Goal: Find specific page/section: Find specific page/section

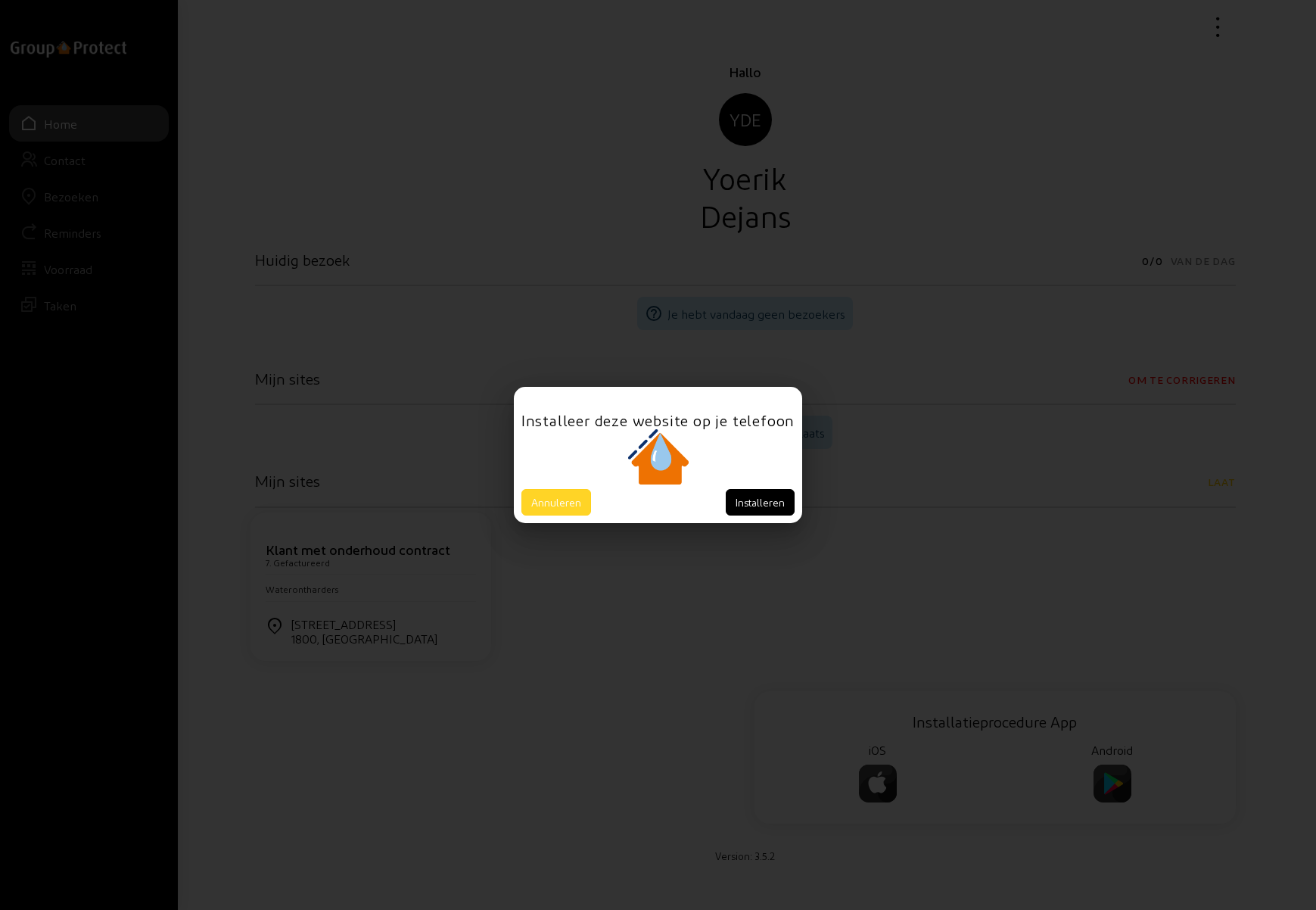
click at [571, 503] on button "Annuleren" at bounding box center [556, 502] width 70 height 27
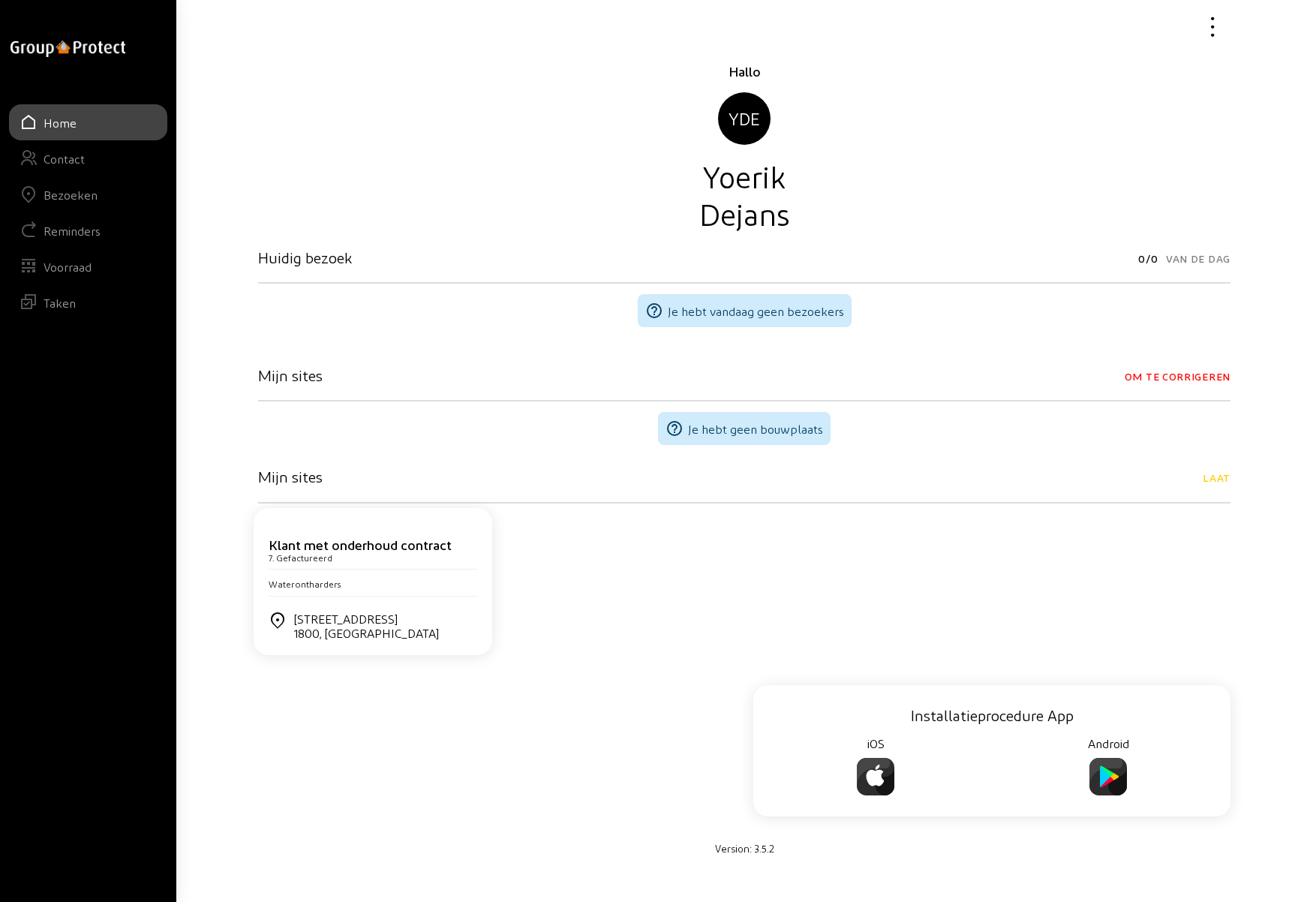
click at [74, 192] on div "Bezoeken" at bounding box center [70, 194] width 54 height 14
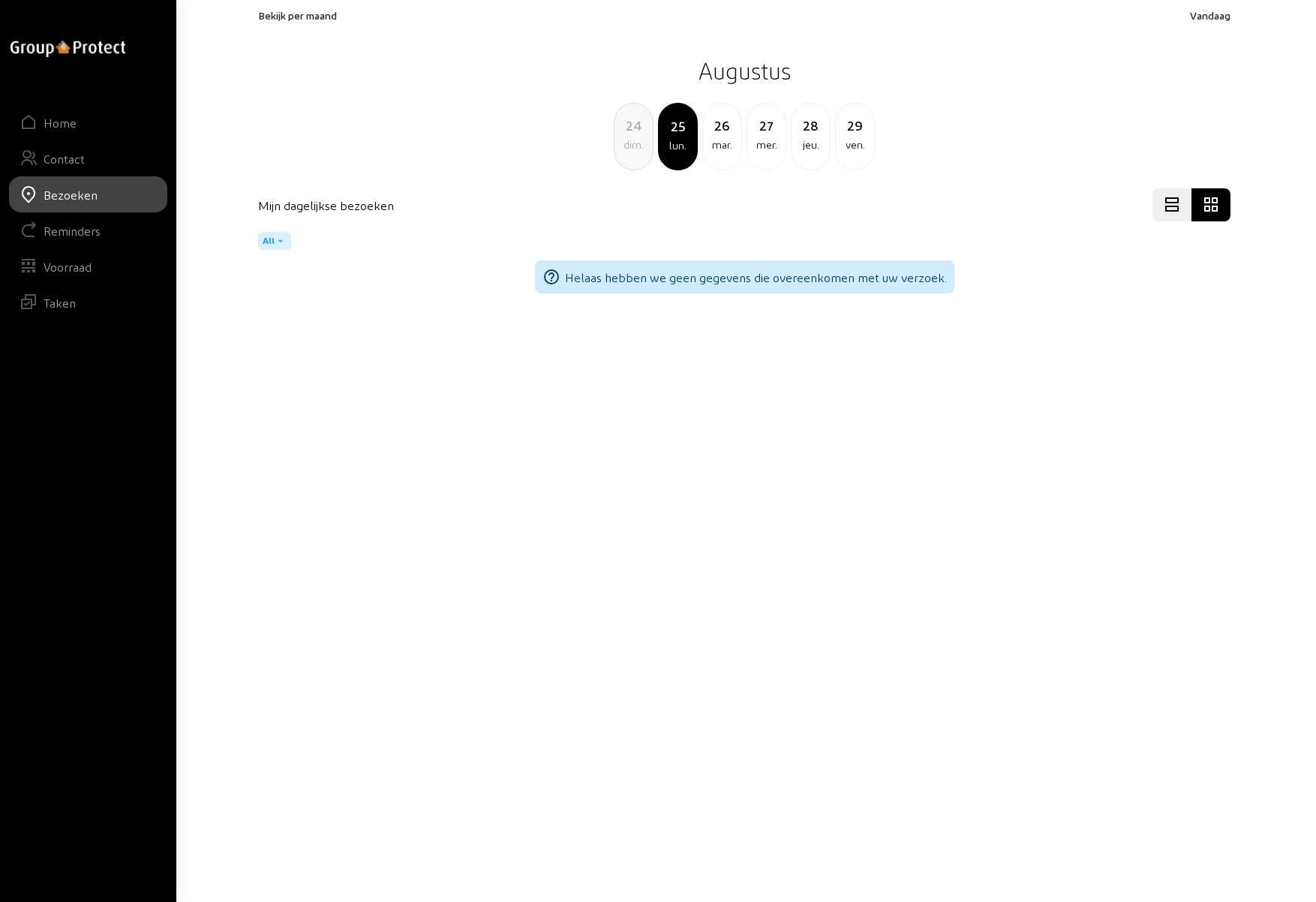
click at [322, 12] on span "Bekijk per maand" at bounding box center [297, 15] width 79 height 12
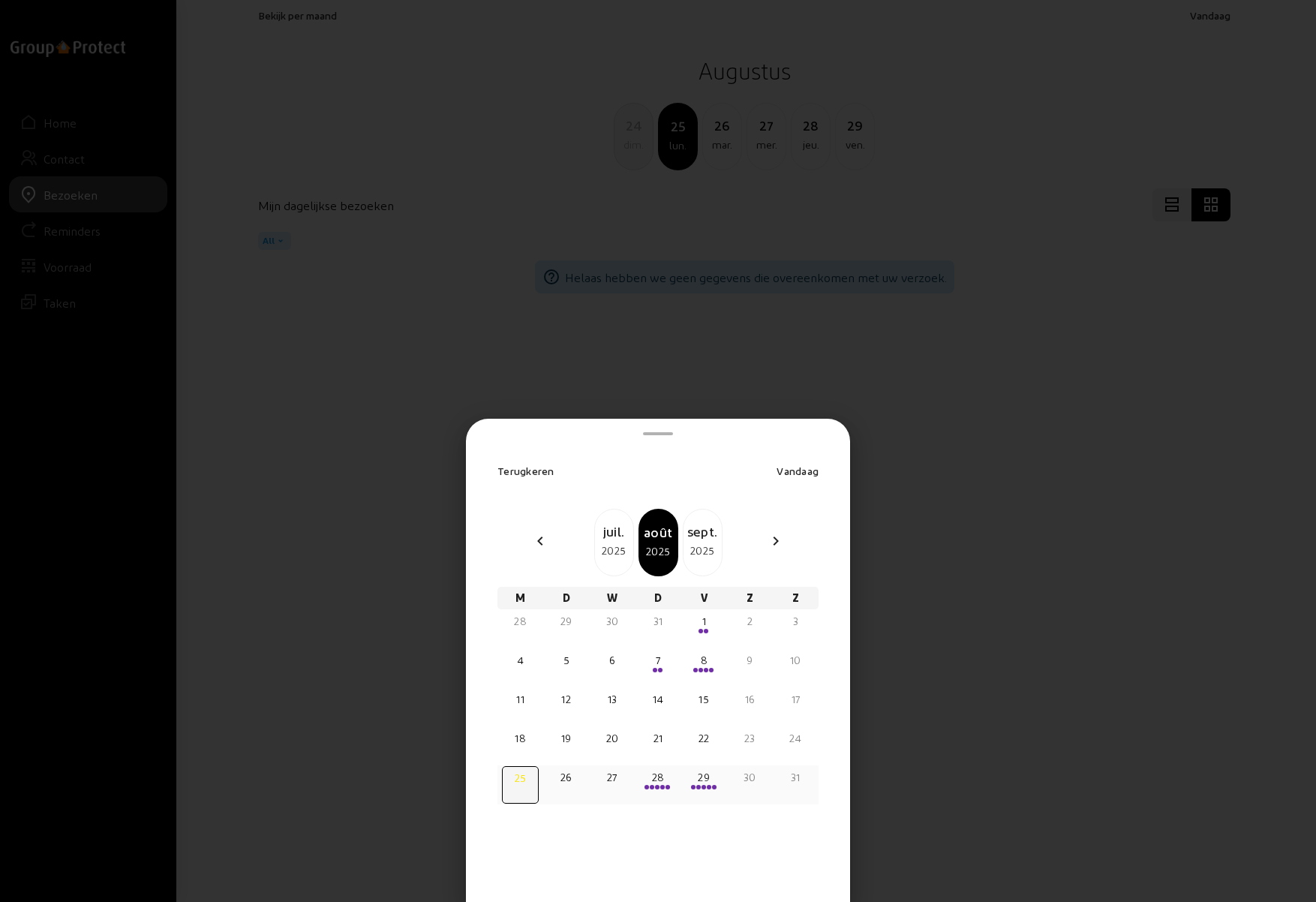
click at [659, 790] on div "28" at bounding box center [657, 785] width 36 height 37
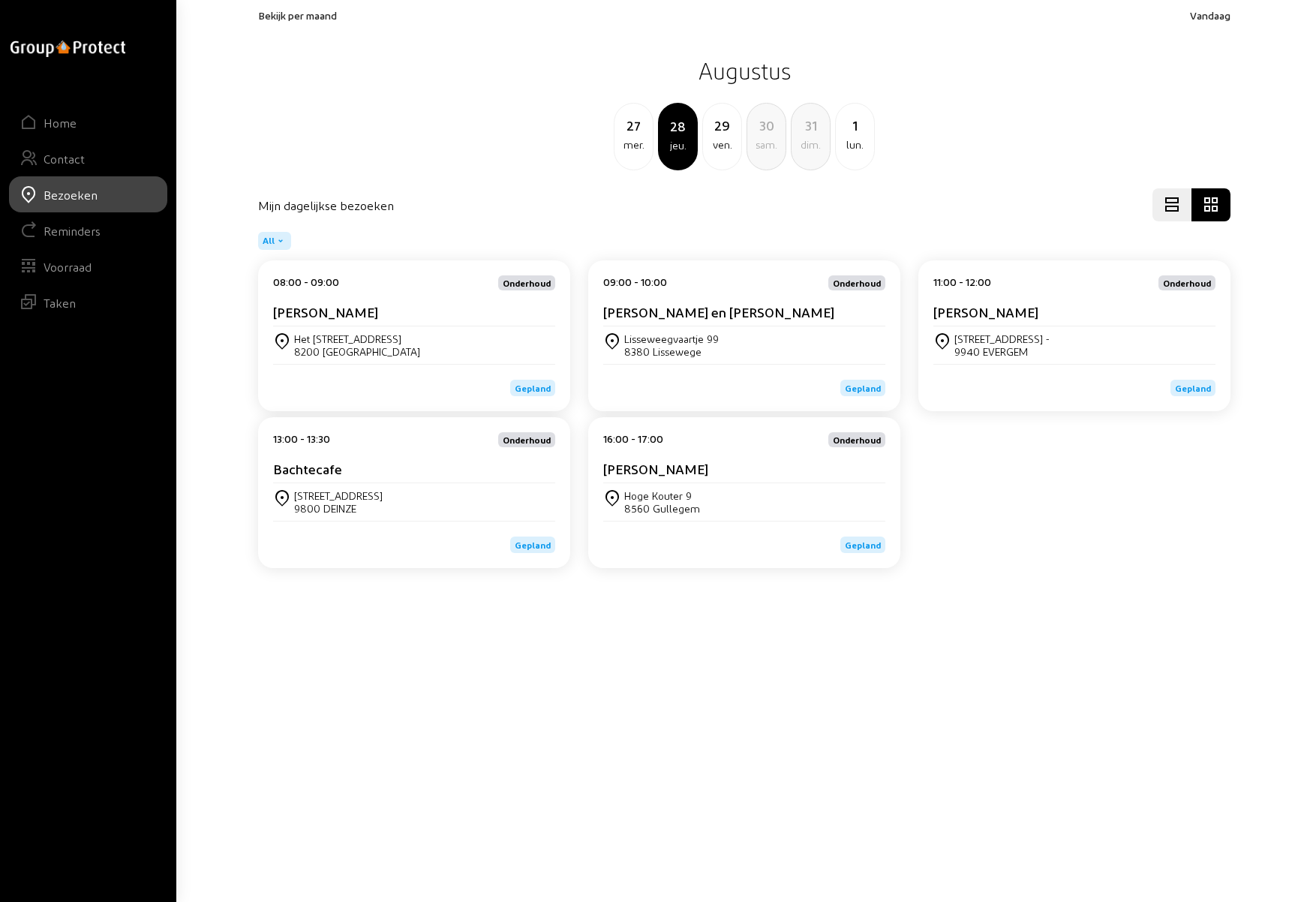
click at [725, 127] on div "29" at bounding box center [722, 125] width 38 height 21
